Goal: Find specific page/section: Find specific page/section

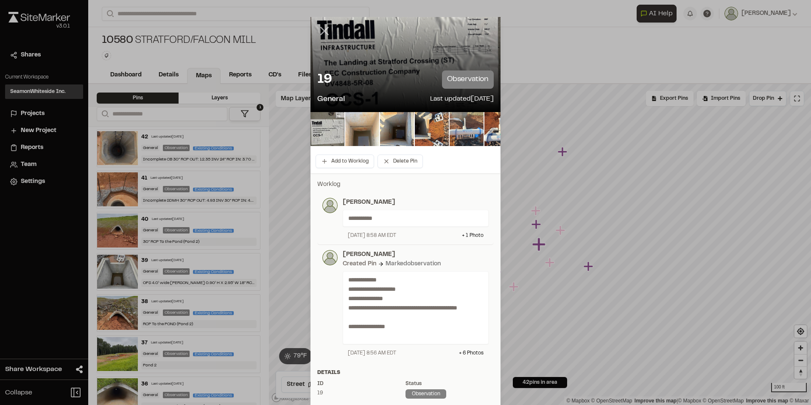
click at [325, 32] on icon at bounding box center [324, 31] width 14 height 14
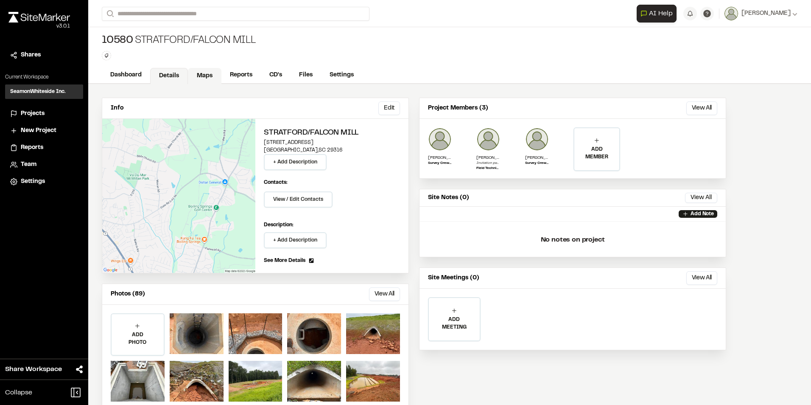
click at [204, 74] on link "Maps" at bounding box center [205, 76] width 34 height 16
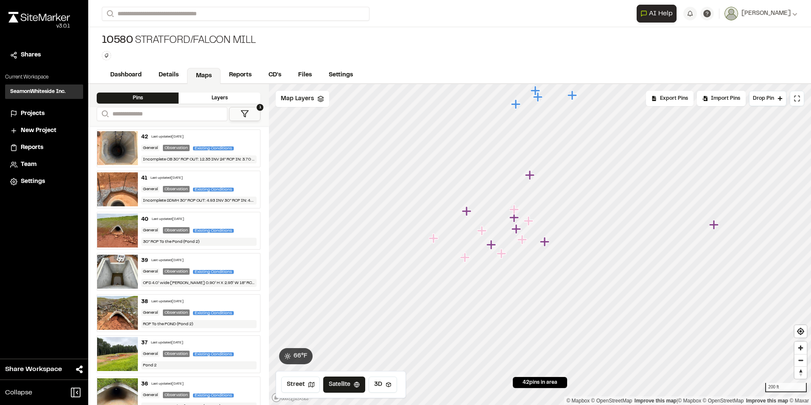
click at [468, 212] on icon "Map marker" at bounding box center [466, 210] width 9 height 9
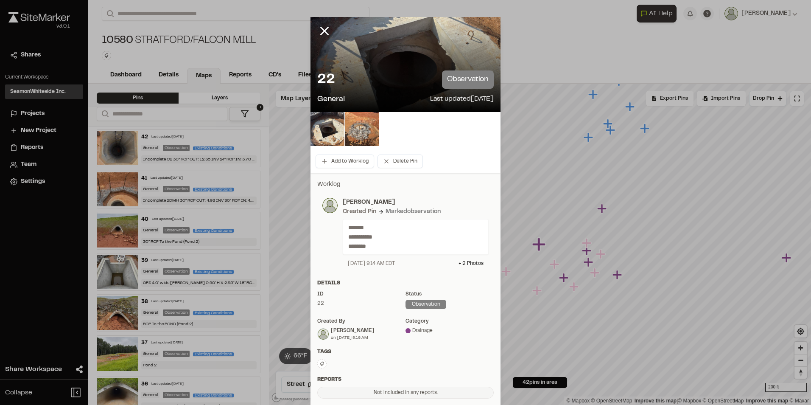
drag, startPoint x: 323, startPoint y: 31, endPoint x: 333, endPoint y: 43, distance: 15.7
click at [322, 31] on icon at bounding box center [324, 31] width 14 height 14
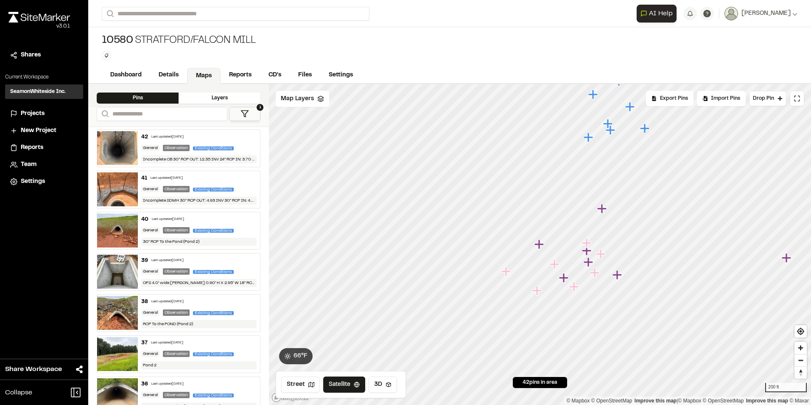
click at [558, 269] on icon "Map marker" at bounding box center [555, 264] width 11 height 11
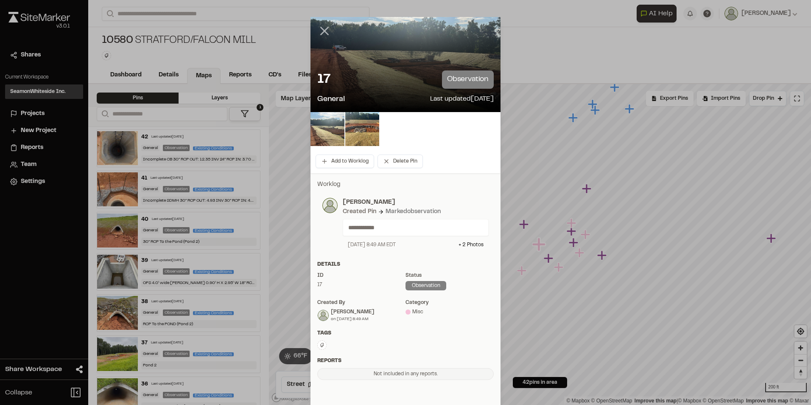
click at [322, 28] on icon at bounding box center [324, 31] width 14 height 14
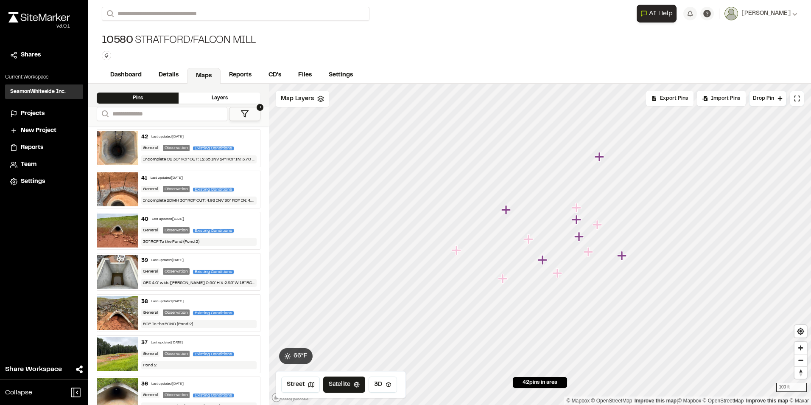
click at [540, 263] on icon "Map marker" at bounding box center [543, 260] width 11 height 11
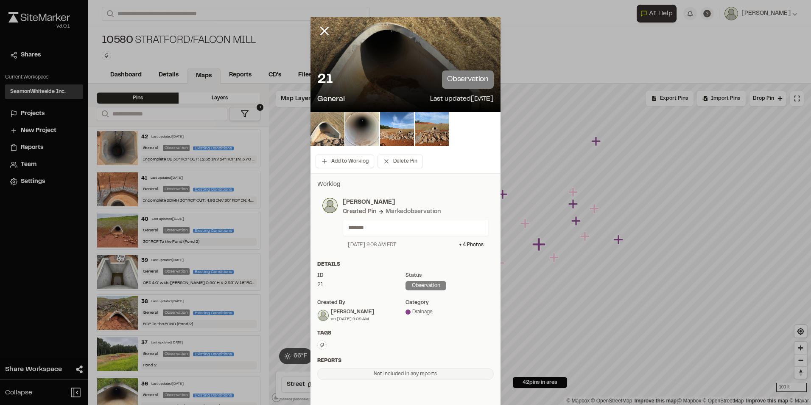
click at [330, 132] on img at bounding box center [328, 129] width 34 height 34
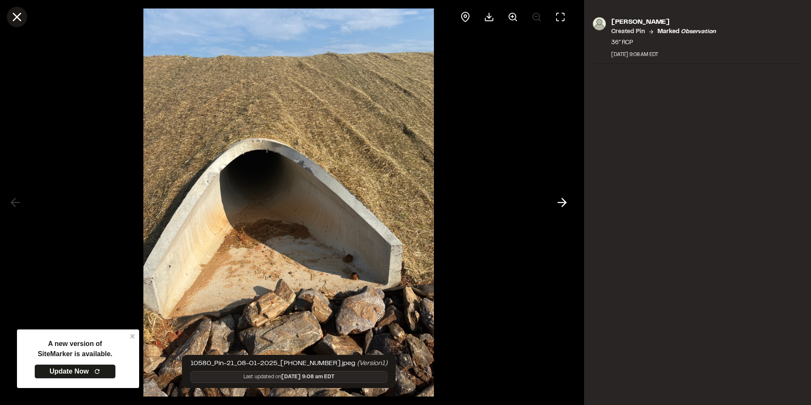
click at [15, 16] on icon at bounding box center [17, 17] width 14 height 14
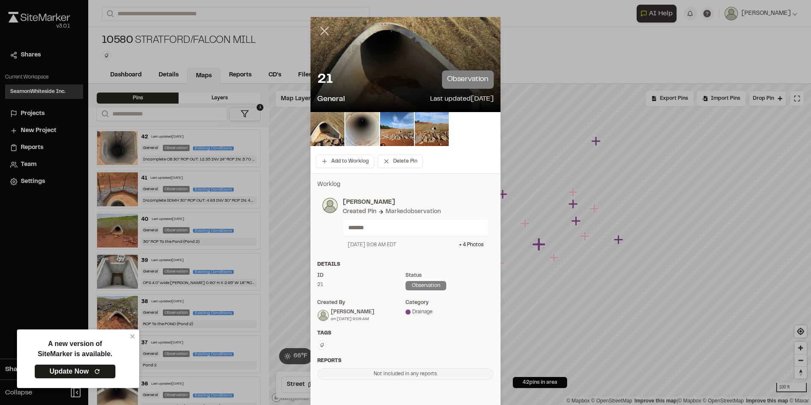
click at [320, 34] on icon at bounding box center [324, 31] width 14 height 14
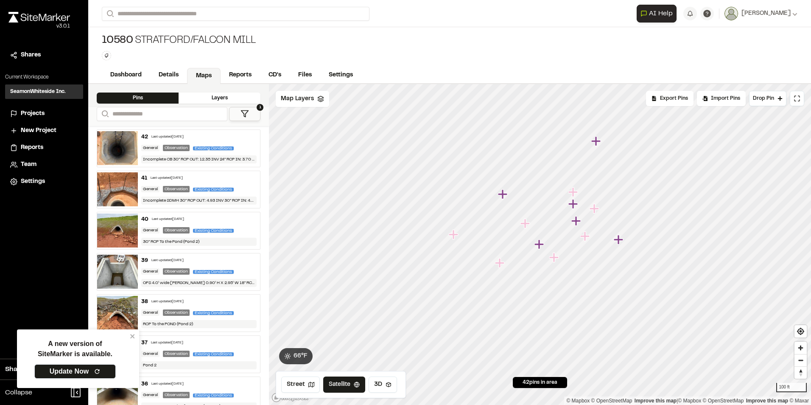
click at [558, 258] on icon "Map marker" at bounding box center [553, 256] width 9 height 9
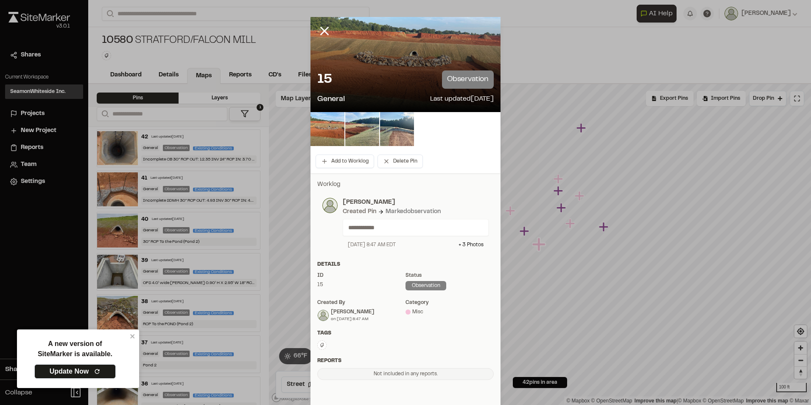
click at [318, 30] on icon at bounding box center [324, 31] width 14 height 14
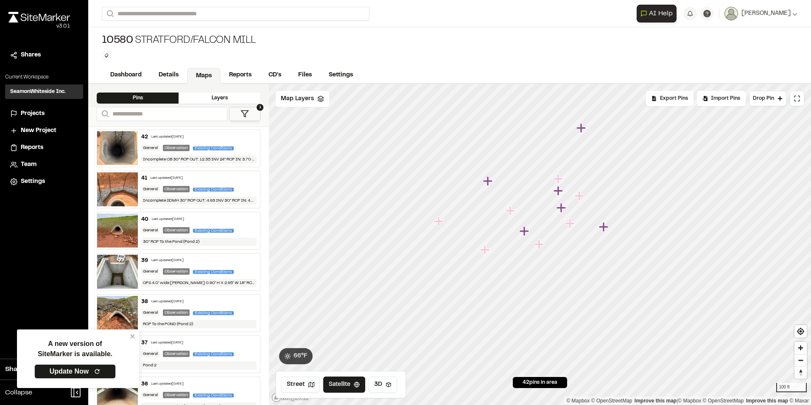
click at [561, 210] on icon "Map marker" at bounding box center [561, 207] width 9 height 9
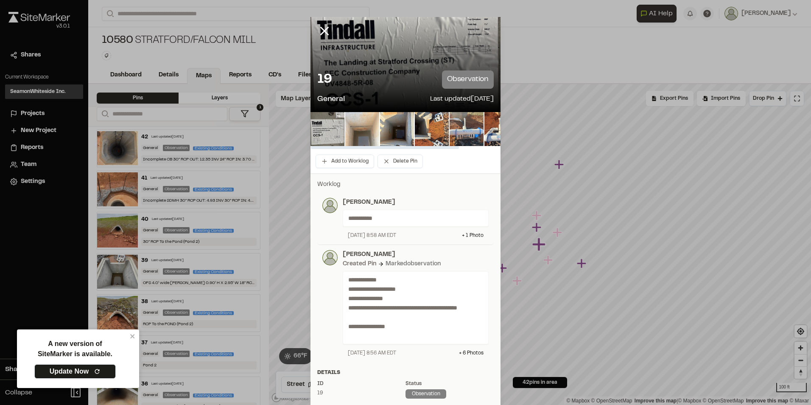
click at [361, 130] on img at bounding box center [362, 129] width 34 height 34
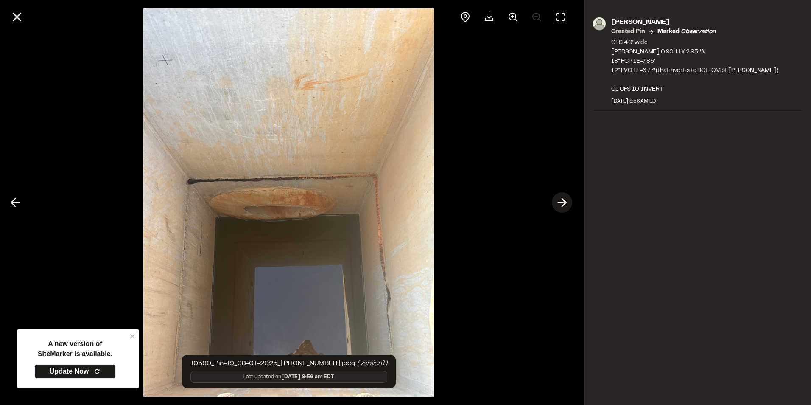
click at [558, 205] on icon at bounding box center [562, 202] width 14 height 14
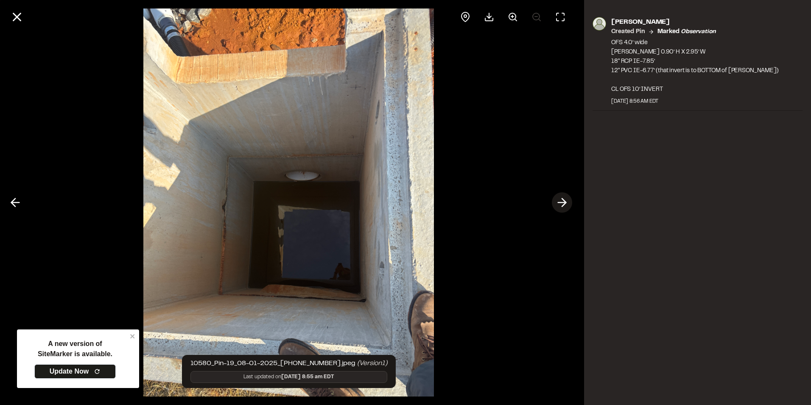
click at [558, 205] on icon at bounding box center [562, 202] width 14 height 14
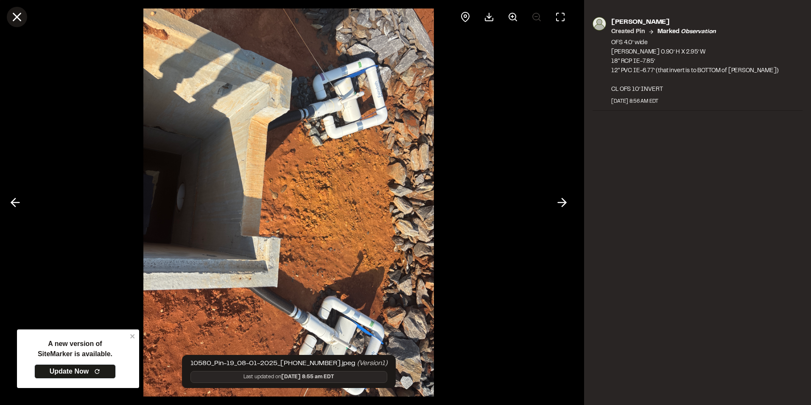
click at [13, 19] on icon at bounding box center [17, 17] width 14 height 14
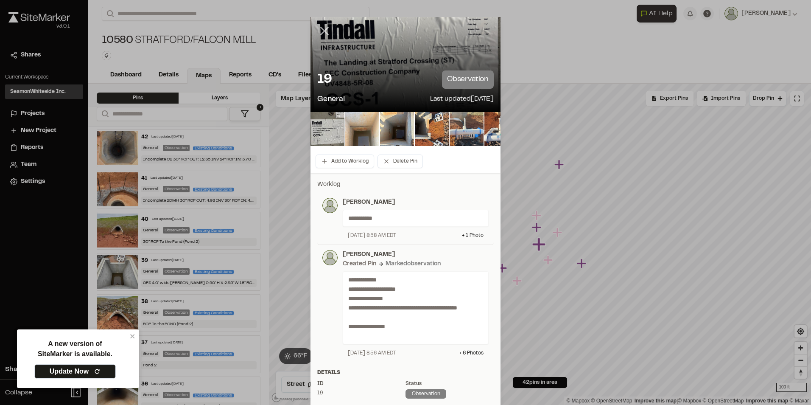
click at [324, 33] on icon at bounding box center [324, 31] width 14 height 14
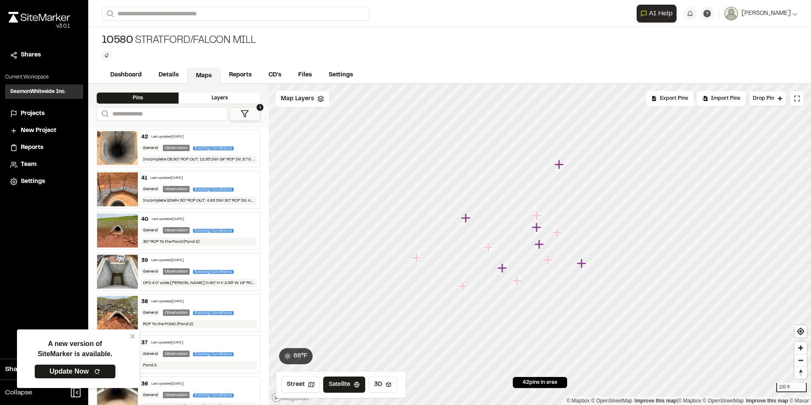
click at [560, 166] on icon "Map marker" at bounding box center [559, 164] width 9 height 9
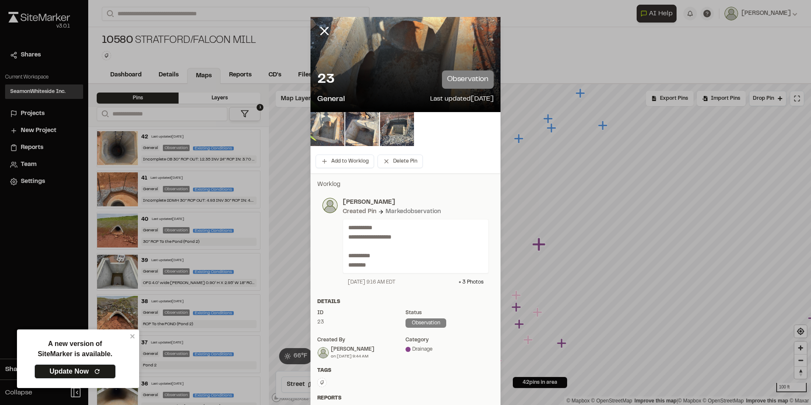
click at [330, 135] on img at bounding box center [328, 129] width 34 height 34
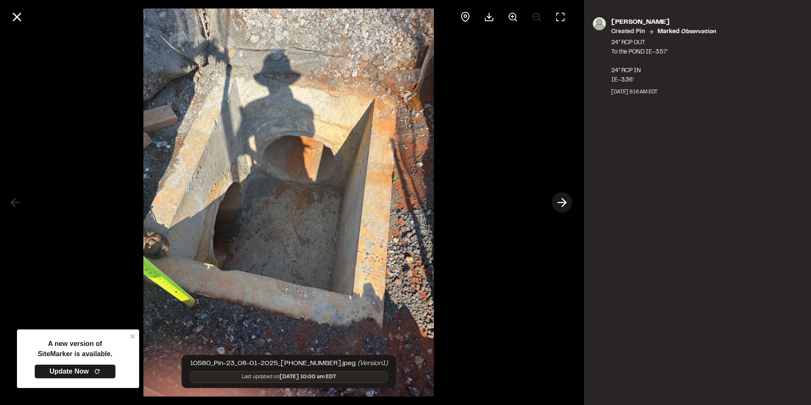
click at [564, 204] on icon at bounding box center [562, 202] width 14 height 14
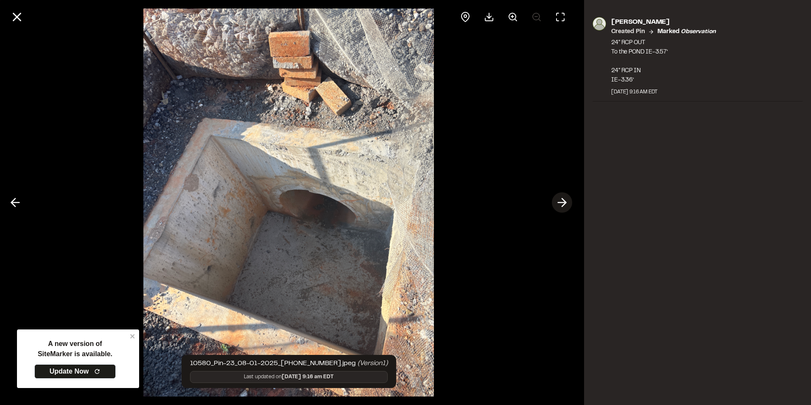
click at [558, 207] on icon at bounding box center [562, 202] width 14 height 14
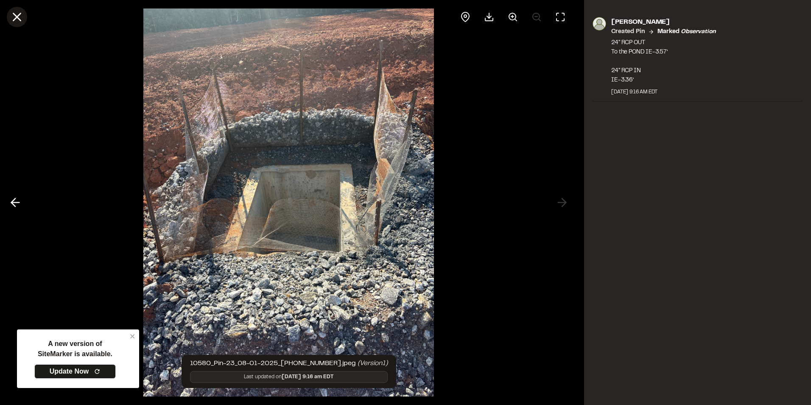
click at [13, 16] on icon at bounding box center [17, 17] width 14 height 14
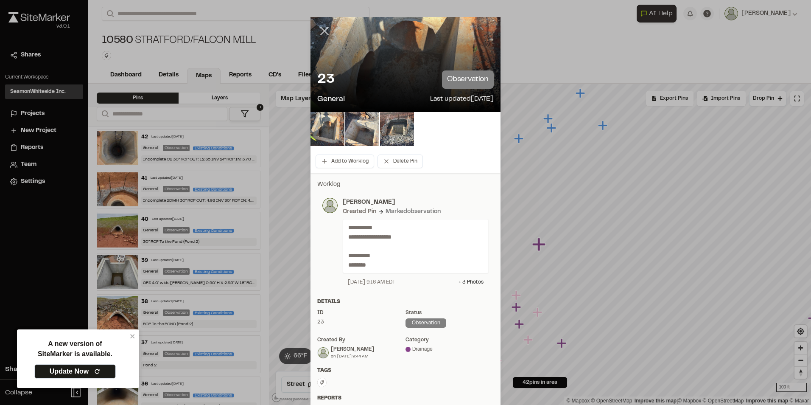
click at [324, 31] on icon at bounding box center [324, 31] width 14 height 14
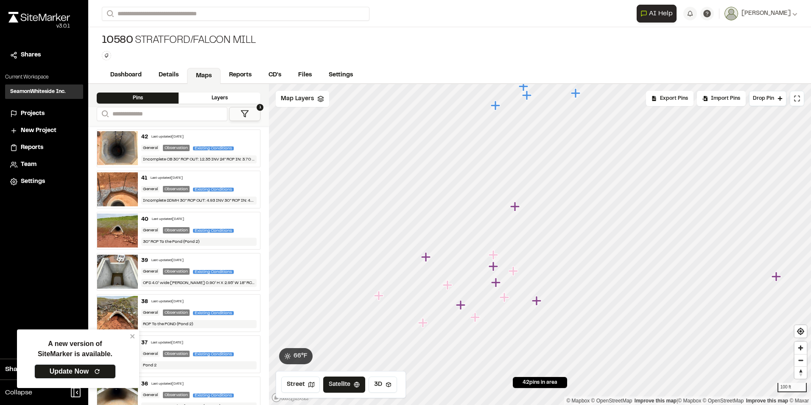
click at [515, 207] on icon "Map marker" at bounding box center [514, 206] width 9 height 9
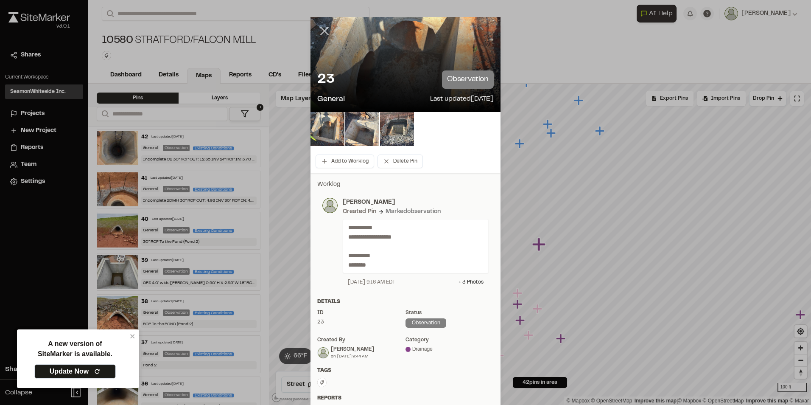
click at [321, 32] on line at bounding box center [324, 31] width 7 height 7
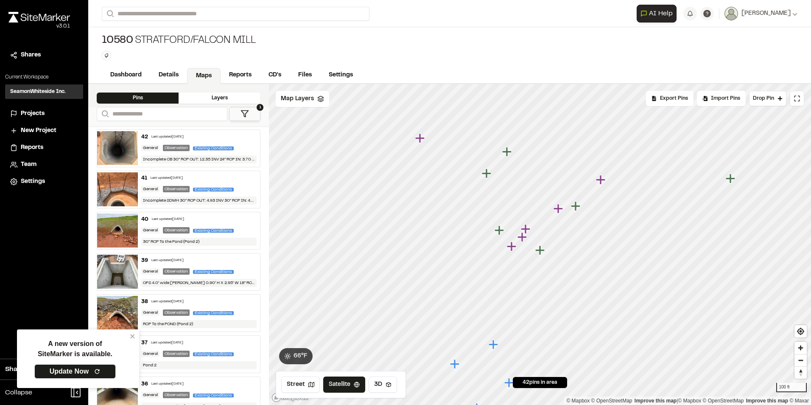
click at [528, 227] on icon "Map marker" at bounding box center [526, 229] width 11 height 11
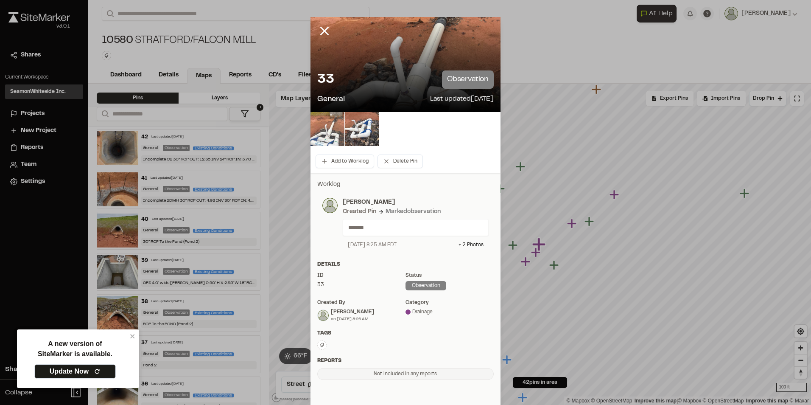
click at [336, 129] on img at bounding box center [328, 129] width 34 height 34
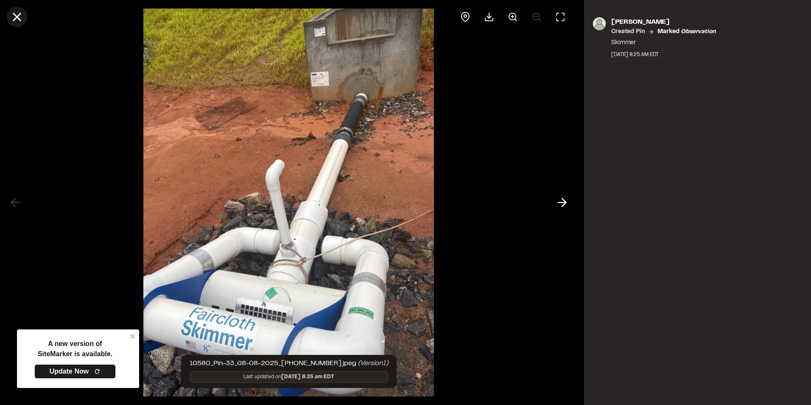
click at [17, 16] on line at bounding box center [17, 17] width 7 height 7
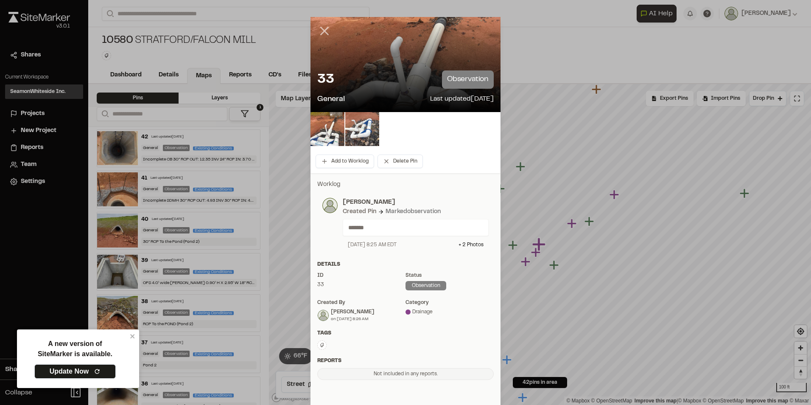
click at [318, 31] on icon at bounding box center [324, 31] width 14 height 14
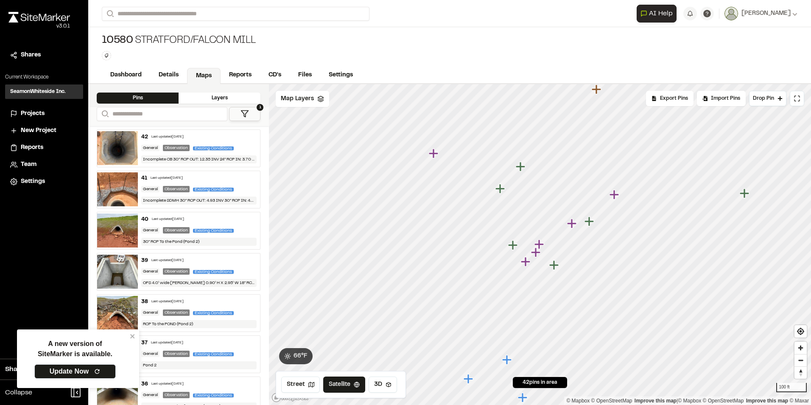
click at [536, 254] on icon "Map marker" at bounding box center [535, 251] width 9 height 9
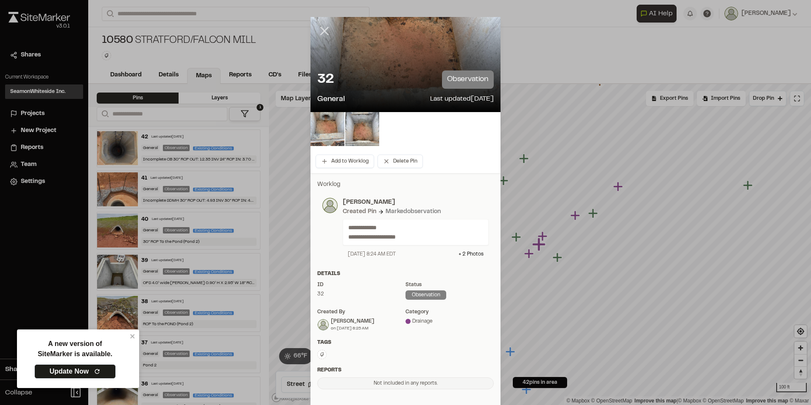
click at [321, 30] on line at bounding box center [324, 31] width 7 height 7
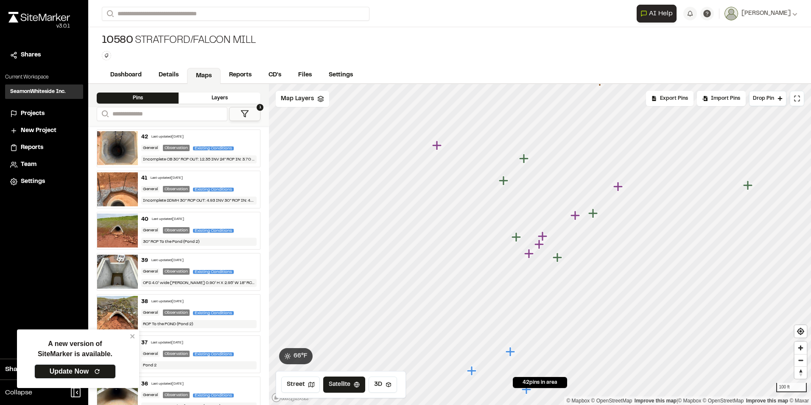
click at [530, 254] on icon "Map marker" at bounding box center [528, 253] width 9 height 9
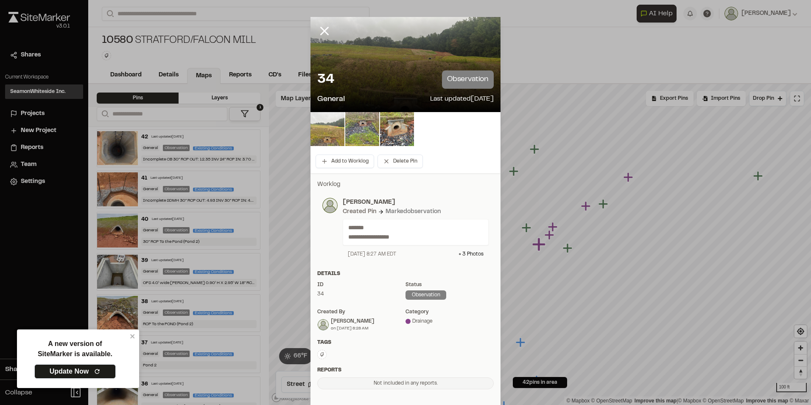
click at [331, 132] on img at bounding box center [328, 129] width 34 height 34
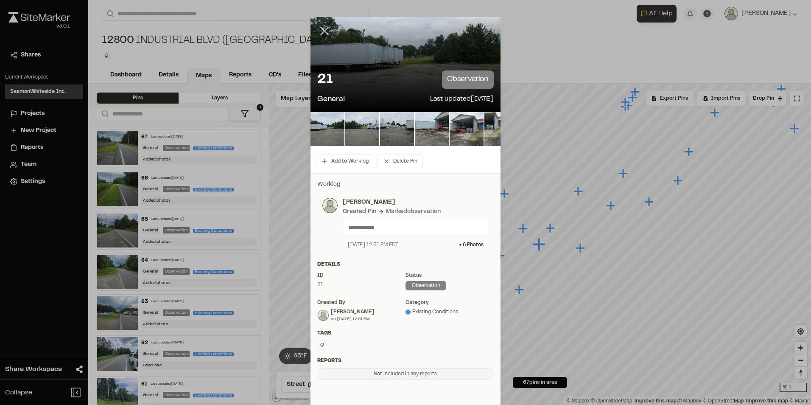
click at [320, 31] on icon at bounding box center [324, 31] width 14 height 14
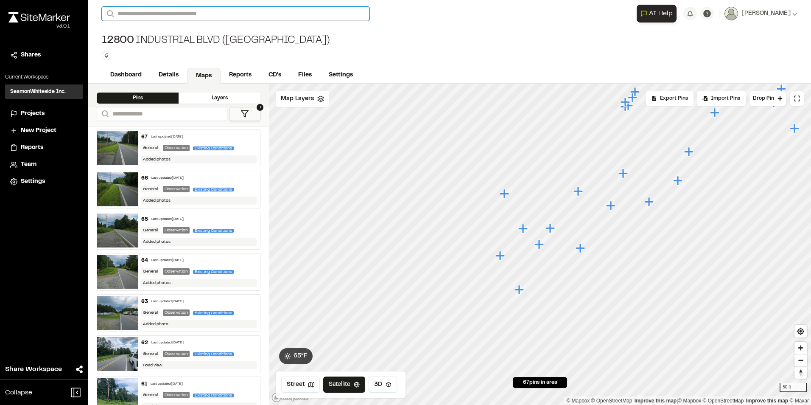
click at [187, 12] on input "Search" at bounding box center [236, 14] width 268 height 14
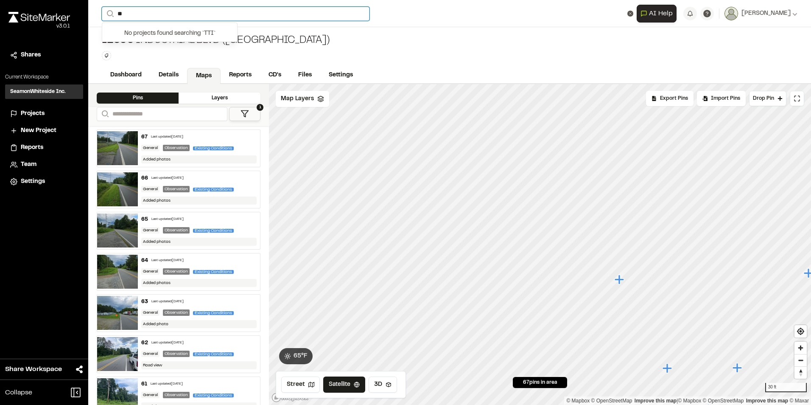
type input "*"
type input "*****"
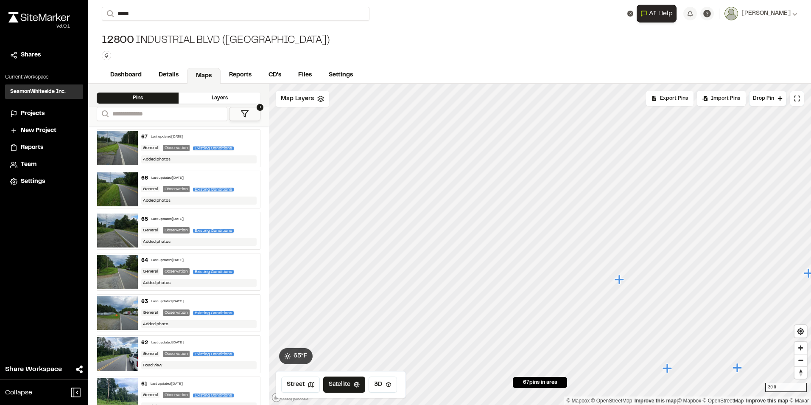
click at [153, 37] on p "11124 Innovation Academy" at bounding box center [169, 34] width 125 height 10
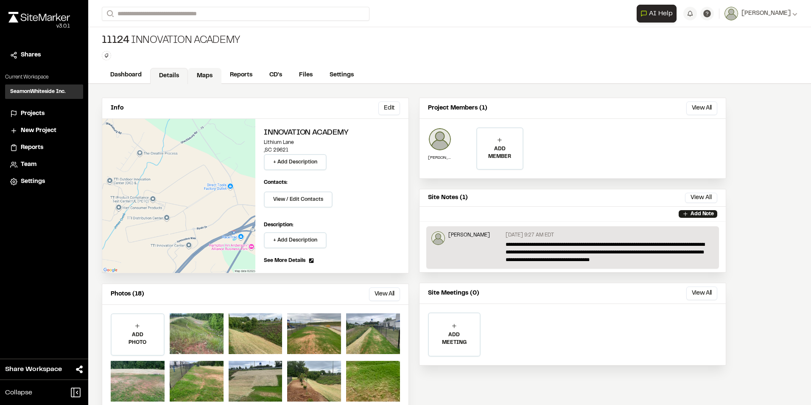
click at [206, 74] on link "Maps" at bounding box center [205, 76] width 34 height 16
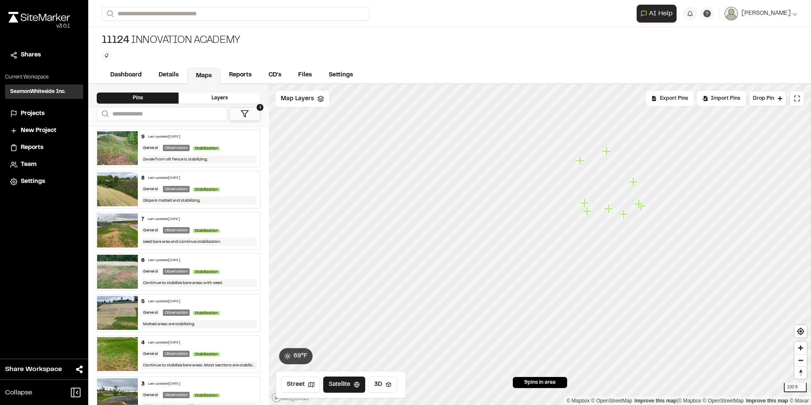
click at [633, 182] on icon "Map marker" at bounding box center [633, 181] width 9 height 9
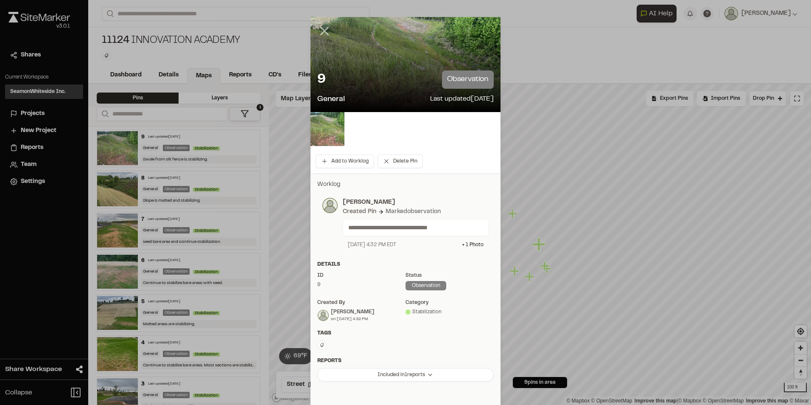
click at [321, 28] on line at bounding box center [324, 31] width 7 height 7
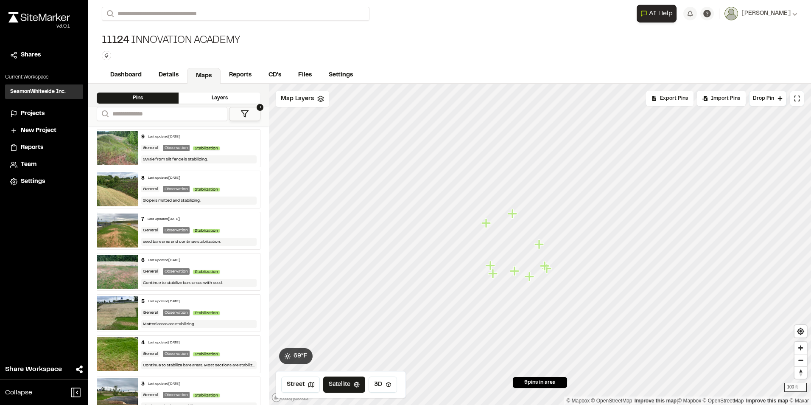
click at [517, 217] on icon "Map marker" at bounding box center [513, 213] width 11 height 11
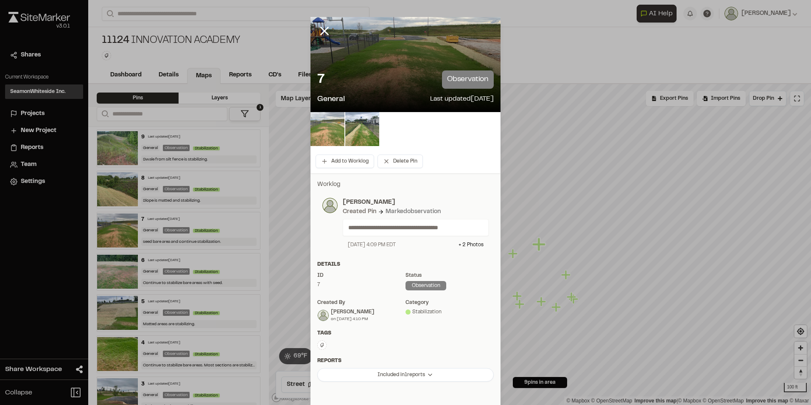
click at [325, 136] on img at bounding box center [328, 129] width 34 height 34
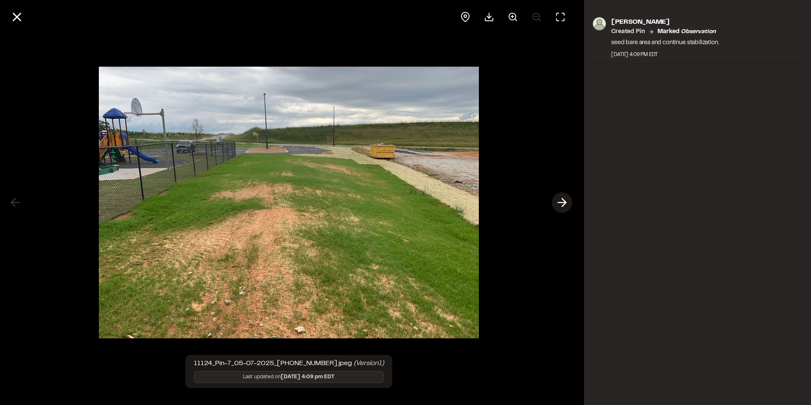
click at [561, 200] on icon at bounding box center [562, 202] width 14 height 14
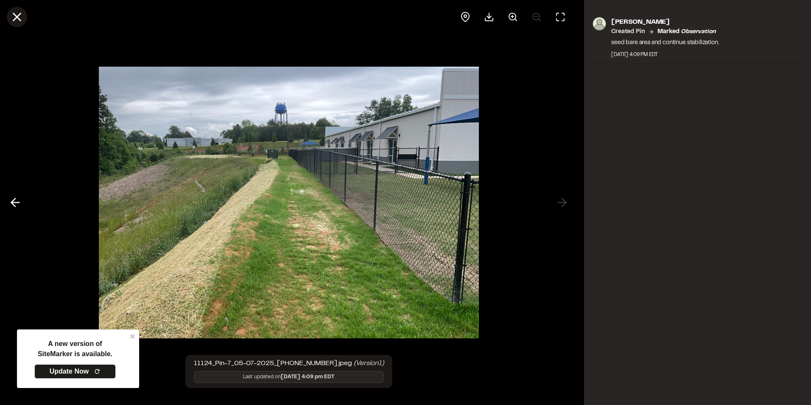
click at [23, 18] on icon at bounding box center [17, 17] width 14 height 14
